Goal: Task Accomplishment & Management: Manage account settings

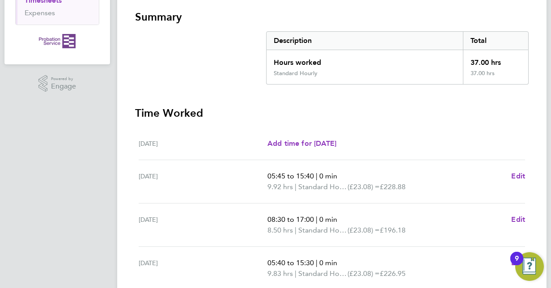
scroll to position [313, 0]
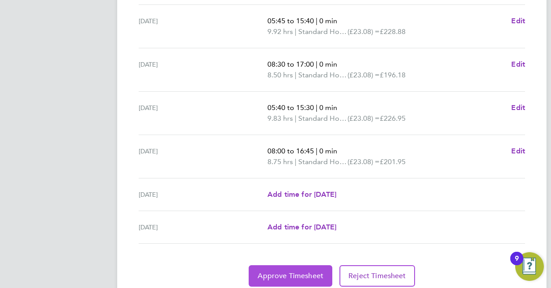
click at [274, 273] on span "Approve Timesheet" at bounding box center [291, 275] width 66 height 9
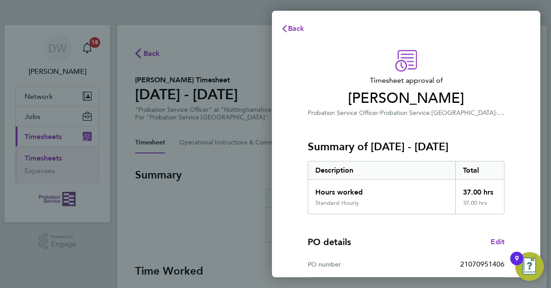
scroll to position [140, 0]
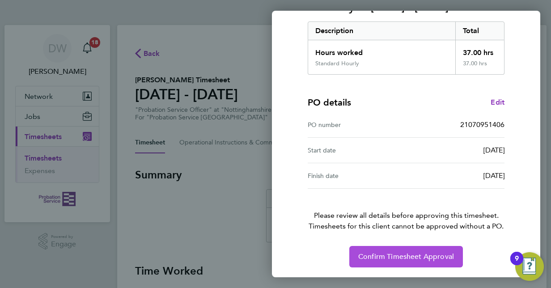
click at [408, 257] on span "Confirm Timesheet Approval" at bounding box center [406, 256] width 96 height 9
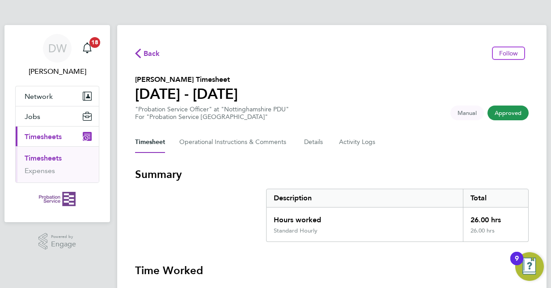
click at [147, 50] on span "Back" at bounding box center [152, 53] width 17 height 11
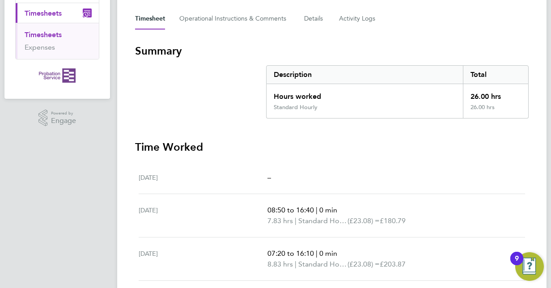
scroll to position [292, 0]
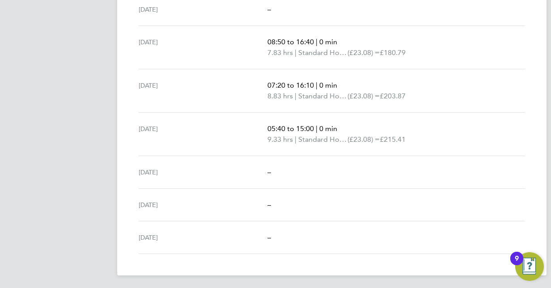
drag, startPoint x: 522, startPoint y: 89, endPoint x: 446, endPoint y: 61, distance: 80.3
click at [522, 89] on div "07:20 to 16:10 | 0 min 8.83 hrs | Standard Hourly (£23.08) = £203.87" at bounding box center [396, 90] width 258 height 21
click at [496, 143] on p "9.33 hrs | Standard Hourly (£23.08) = £215.41" at bounding box center [392, 139] width 250 height 11
